Goal: Transaction & Acquisition: Purchase product/service

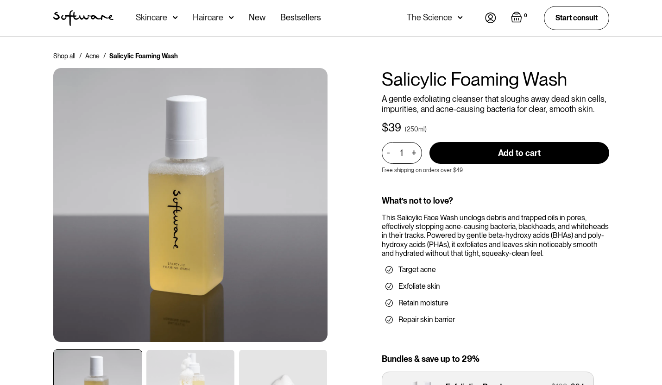
click at [416, 152] on div "+" at bounding box center [414, 153] width 10 height 11
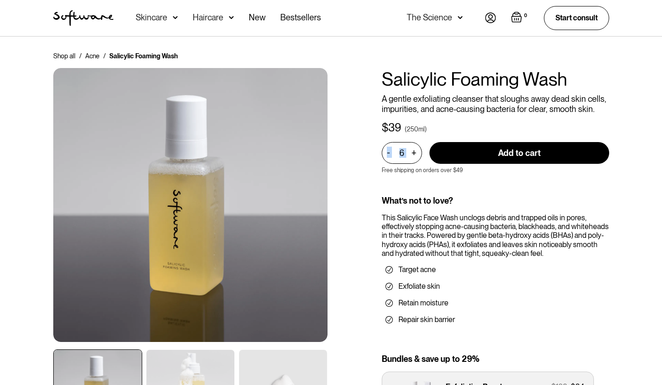
click at [416, 152] on div "+" at bounding box center [414, 153] width 10 height 11
type input "10"
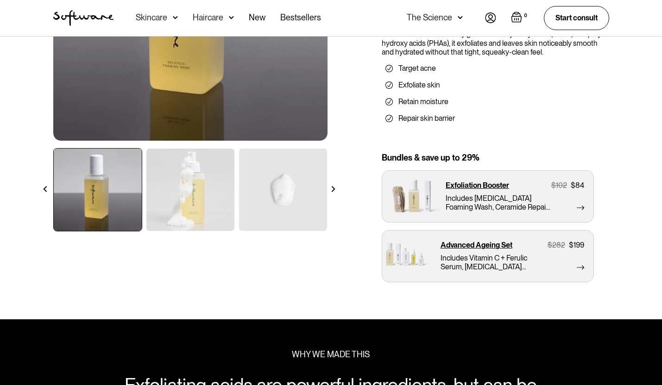
scroll to position [211, 0]
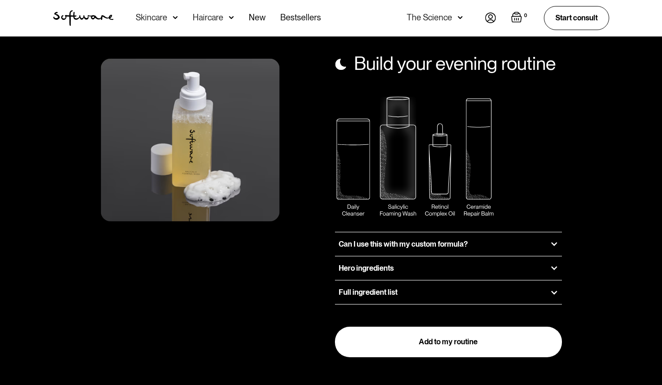
click at [301, 328] on div "Build your evening routine Can I use this with my custom formula? Yes! The Sali…" at bounding box center [331, 190] width 578 height 335
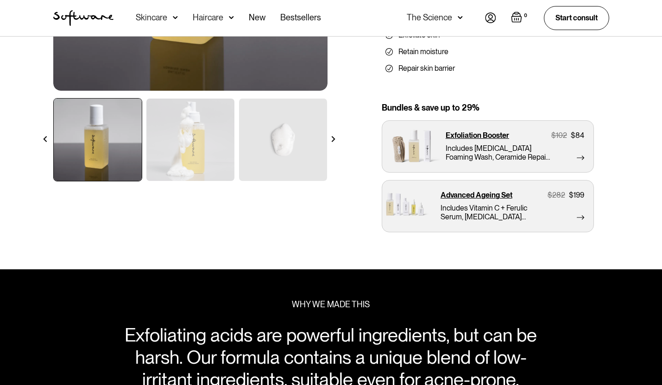
scroll to position [0, 0]
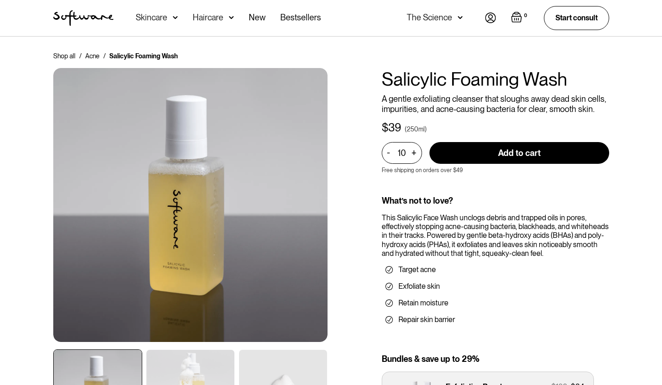
click at [508, 159] on input "Add to cart" at bounding box center [519, 153] width 180 height 22
type input "Add to cart"
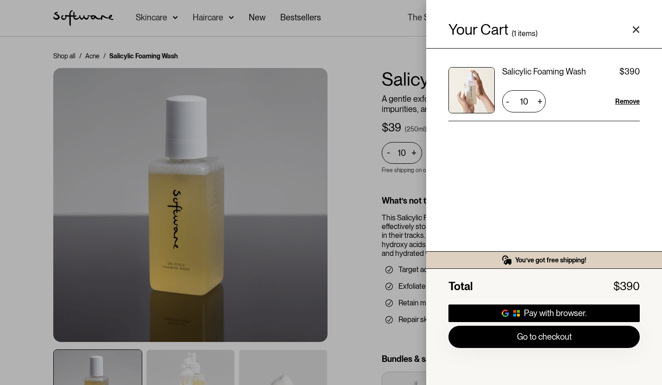
click at [637, 27] on polygon "Close cart" at bounding box center [636, 29] width 7 height 7
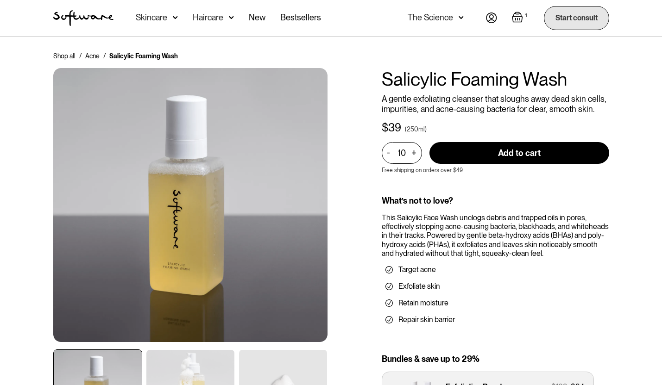
click at [573, 18] on link "Start consult" at bounding box center [576, 18] width 65 height 24
